Goal: Information Seeking & Learning: Learn about a topic

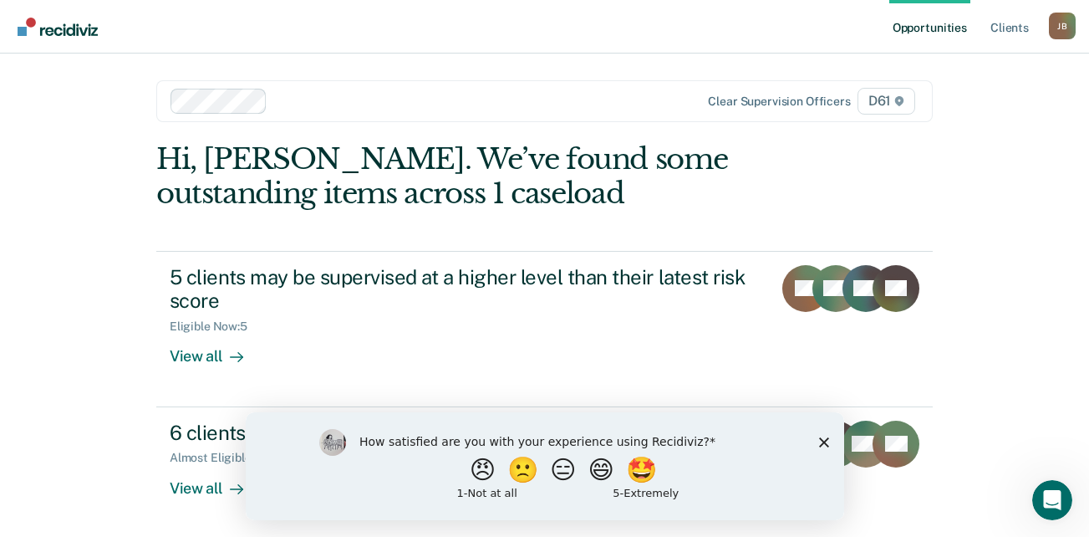
click at [822, 439] on polygon "Close survey" at bounding box center [824, 441] width 10 height 10
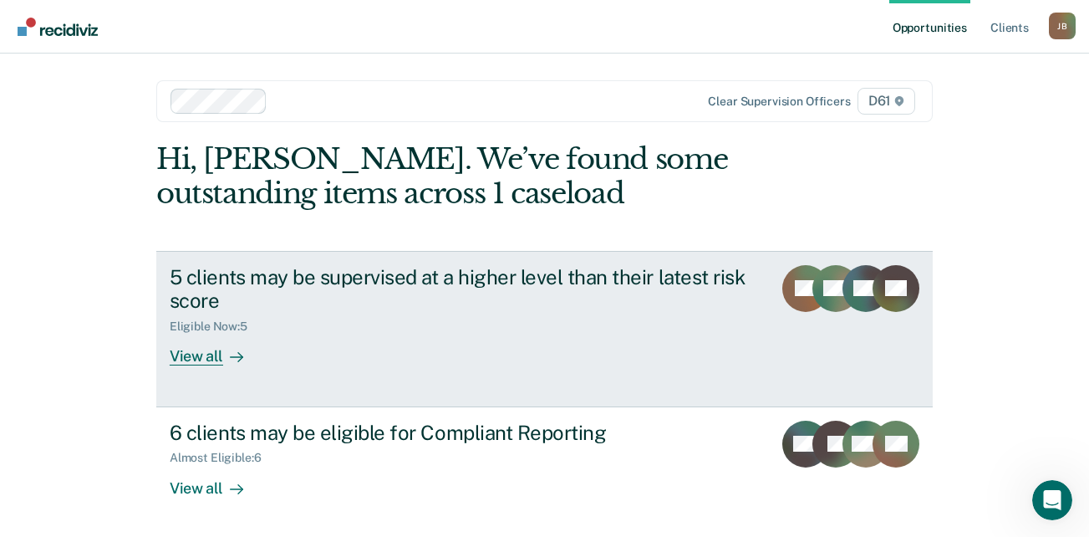
click at [430, 316] on div "Eligible Now : 5" at bounding box center [463, 323] width 587 height 21
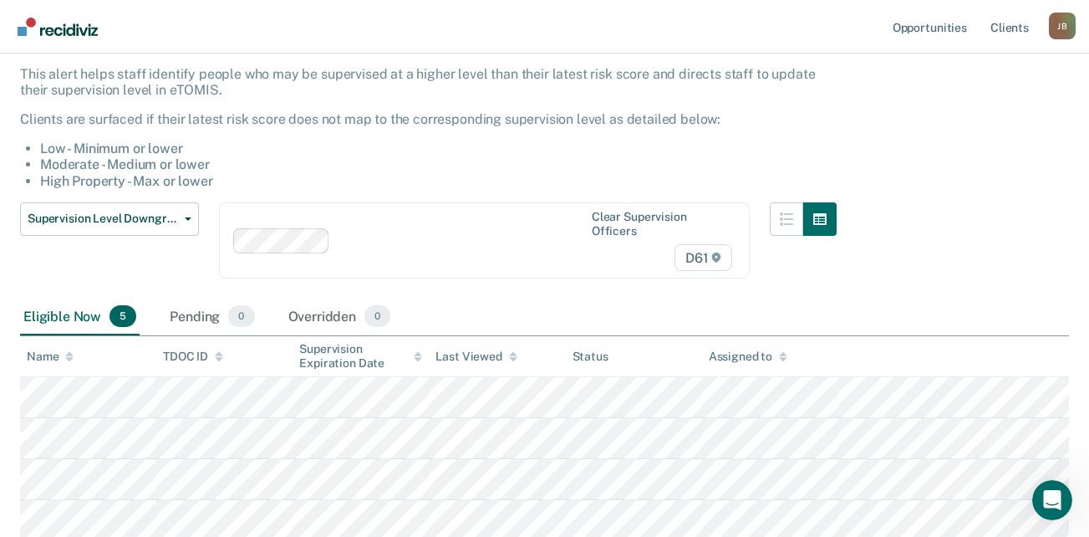
scroll to position [251, 0]
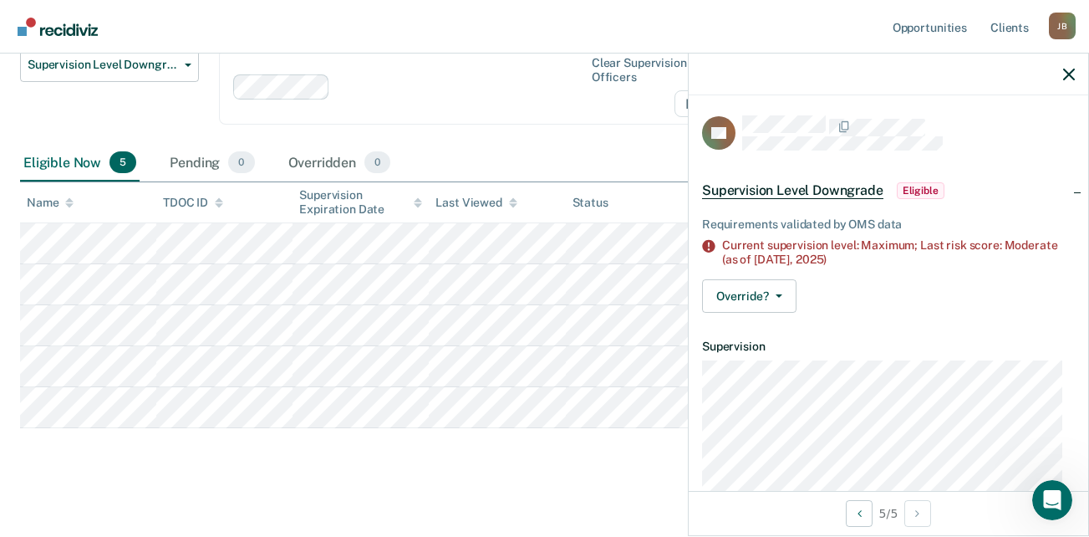
click at [437, 475] on div "Supervision Level Downgrade This alert helps staff identify people who may be s…" at bounding box center [544, 171] width 1049 height 612
click at [566, 126] on div "Supervision Level Downgrade Supervision Level Downgrade Suspension of Direct Su…" at bounding box center [428, 96] width 817 height 97
click at [1079, 70] on div at bounding box center [889, 75] width 400 height 42
click at [1069, 72] on icon "button" at bounding box center [1070, 75] width 12 height 12
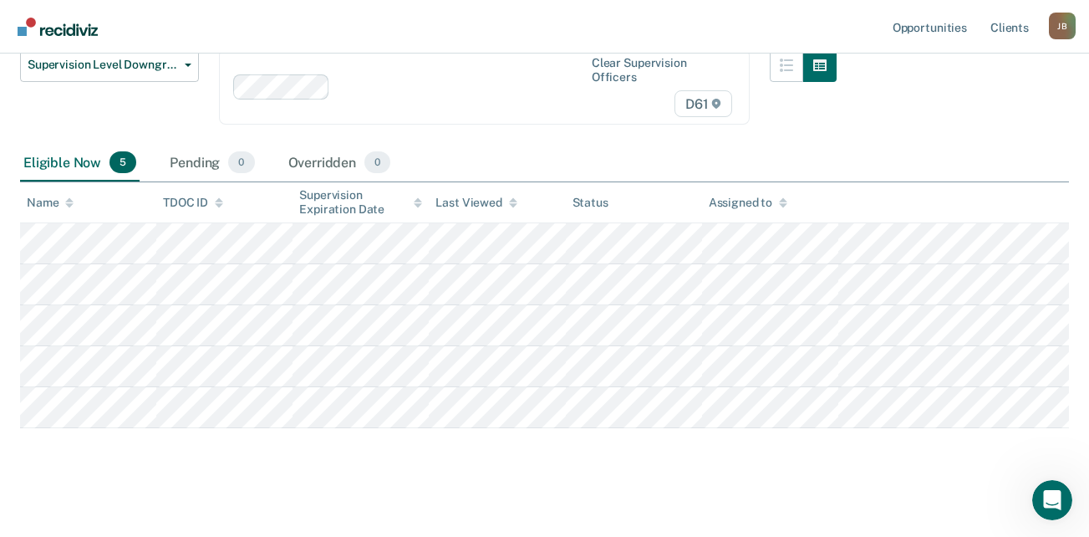
drag, startPoint x: 984, startPoint y: 107, endPoint x: 1009, endPoint y: 133, distance: 36.1
click at [985, 107] on div "Supervision Level Downgrade This alert helps staff identify people who may be s…" at bounding box center [544, 144] width 1049 height 559
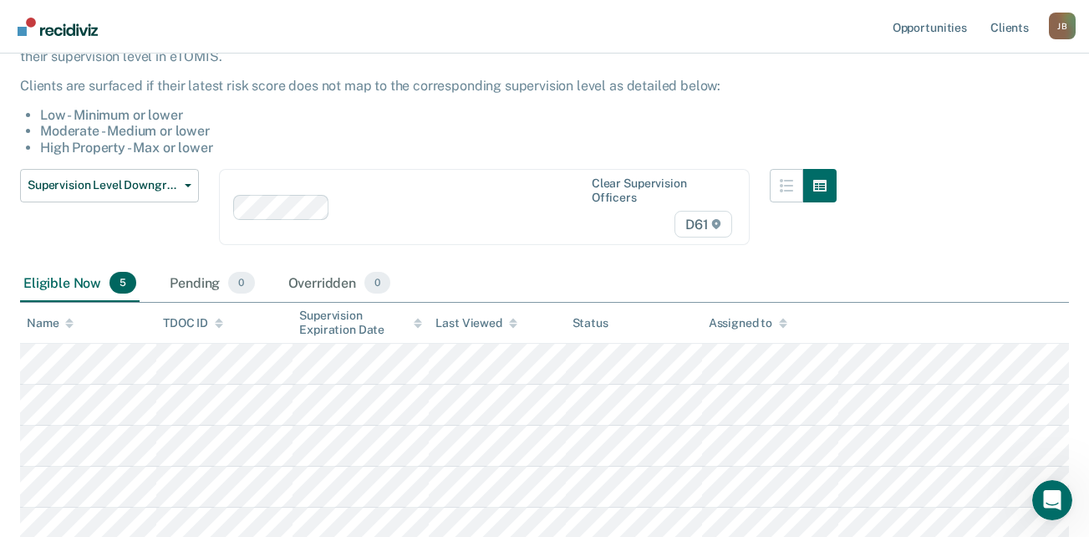
scroll to position [0, 0]
